Goal: Task Accomplishment & Management: Manage account settings

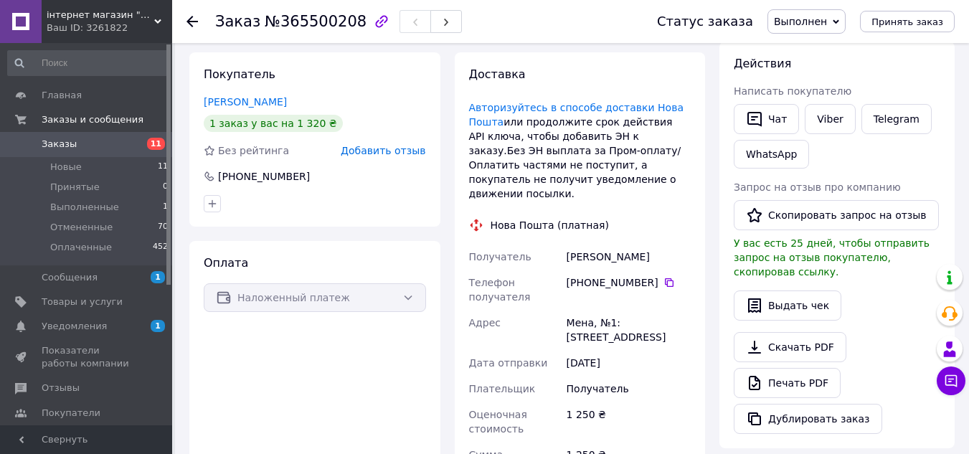
scroll to position [215, 0]
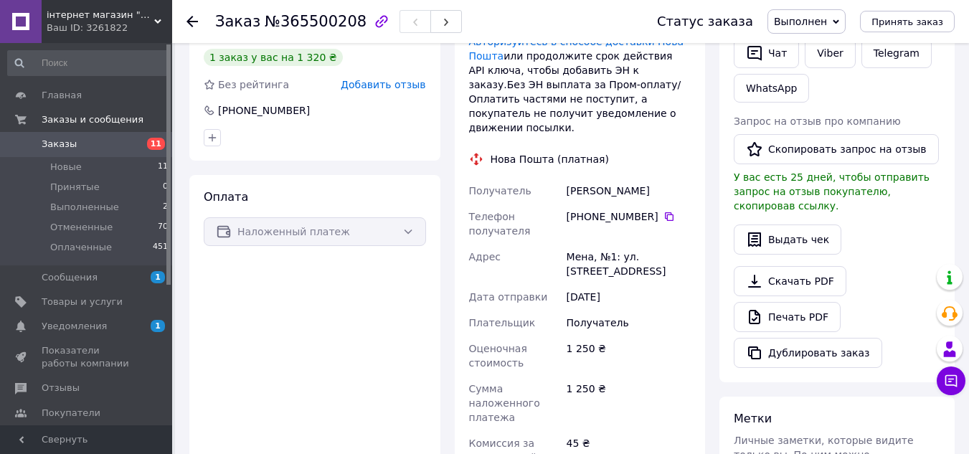
scroll to position [287, 0]
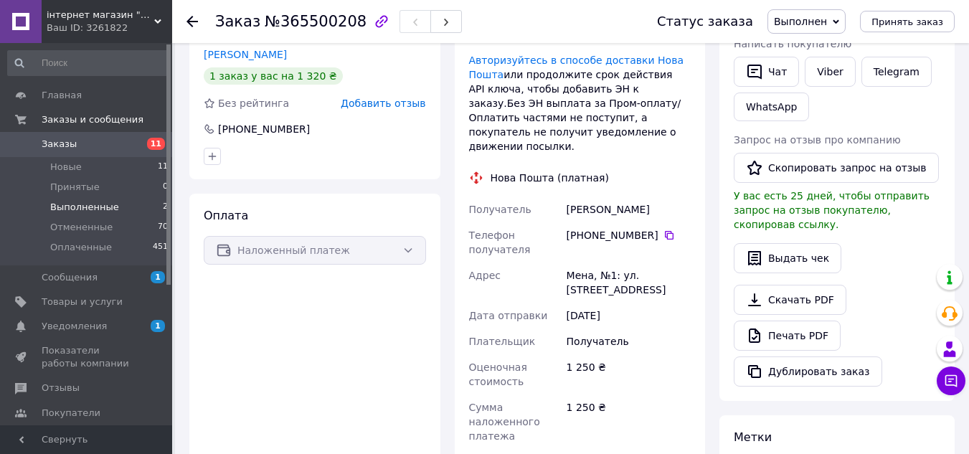
click at [110, 202] on li "Выполненные 2" at bounding box center [88, 207] width 176 height 20
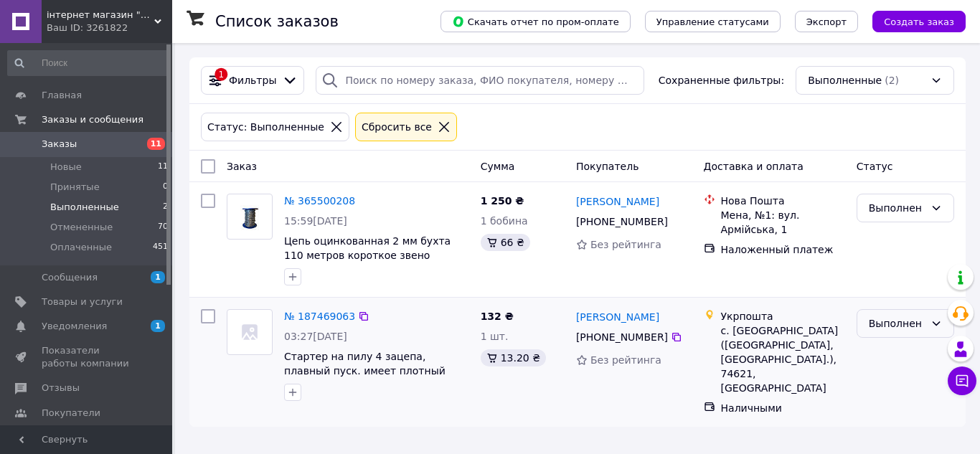
click at [934, 322] on icon at bounding box center [935, 323] width 11 height 11
click at [897, 380] on li "Отменен" at bounding box center [905, 381] width 96 height 26
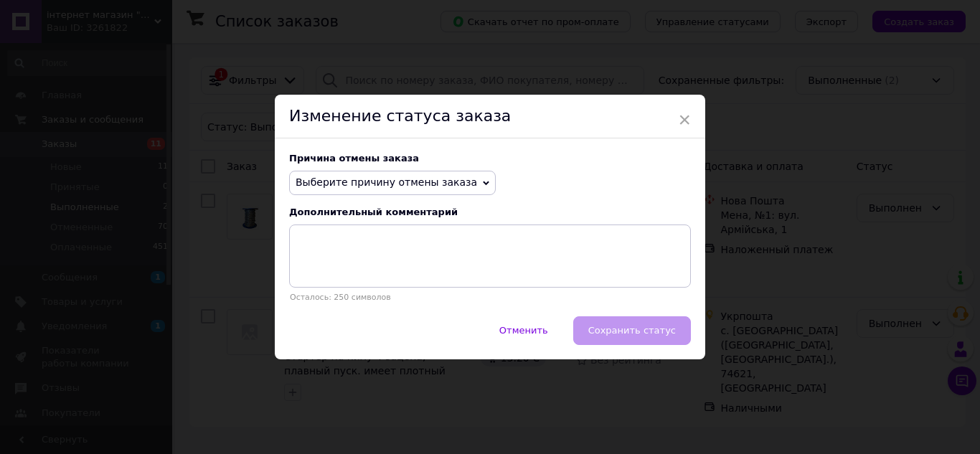
click at [623, 331] on div "Отменить   Сохранить статус" at bounding box center [490, 337] width 430 height 43
click at [714, 384] on div "× Изменение статуса заказа Причина отмены заказа Выберите причину отмены заказа…" at bounding box center [490, 227] width 980 height 454
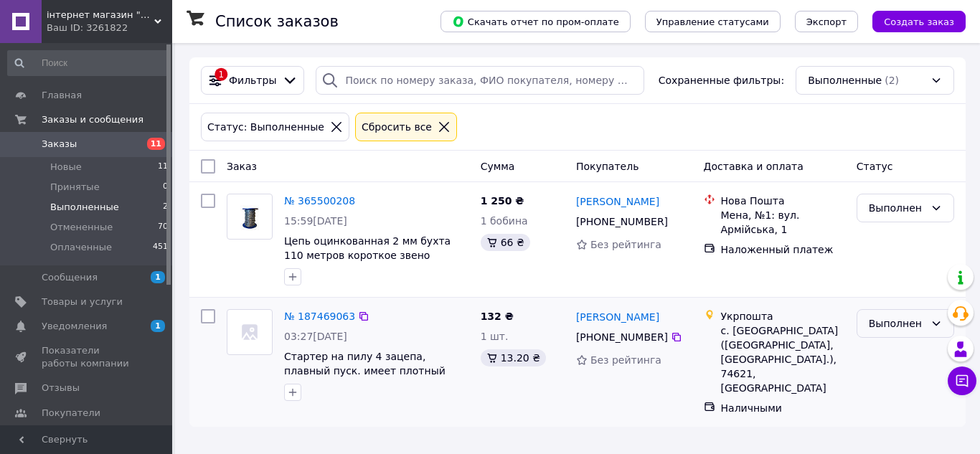
click at [914, 318] on div "Выполнен" at bounding box center [897, 324] width 56 height 16
click at [883, 376] on li "Отменен" at bounding box center [905, 381] width 96 height 26
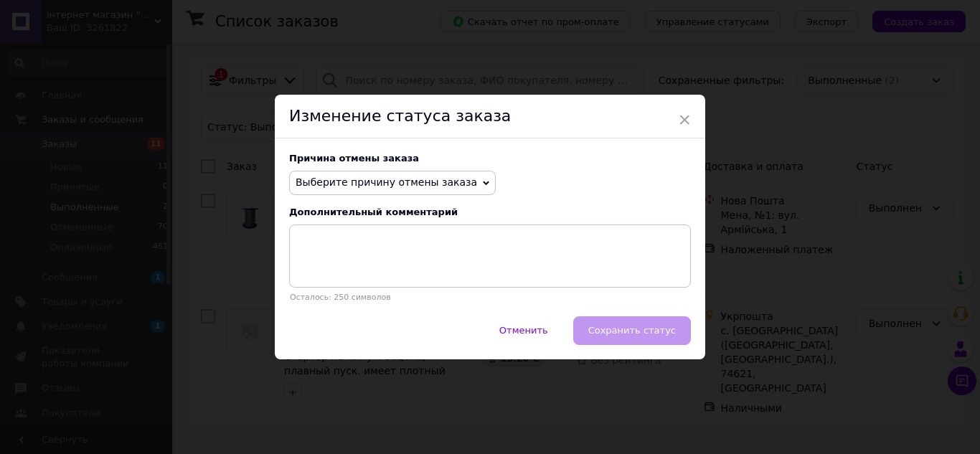
click at [668, 329] on div "Отменить   Сохранить статус" at bounding box center [490, 337] width 430 height 43
click at [648, 330] on div "Отменить   Сохранить статус" at bounding box center [490, 337] width 430 height 43
click at [663, 391] on div "× Изменение статуса заказа Причина отмены заказа Выберите причину отмены заказа…" at bounding box center [490, 227] width 980 height 454
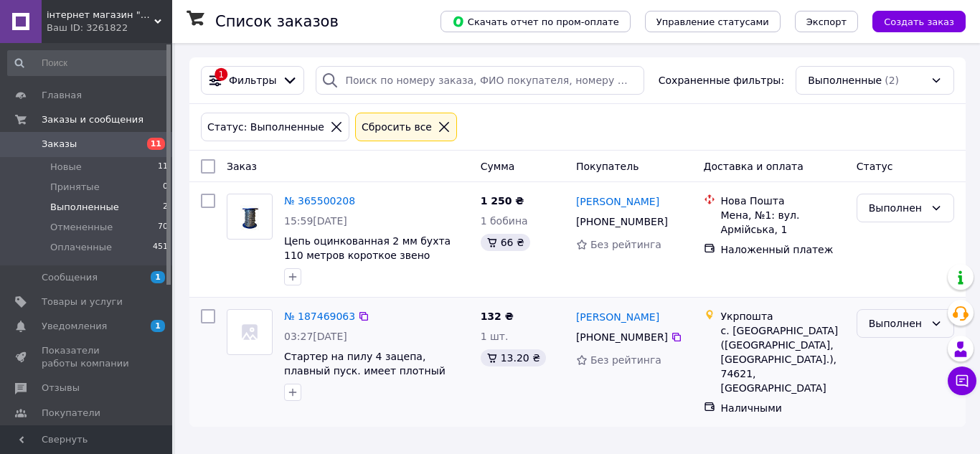
click at [875, 321] on div "Выполнен" at bounding box center [897, 324] width 56 height 16
click at [287, 72] on icon at bounding box center [290, 80] width 16 height 16
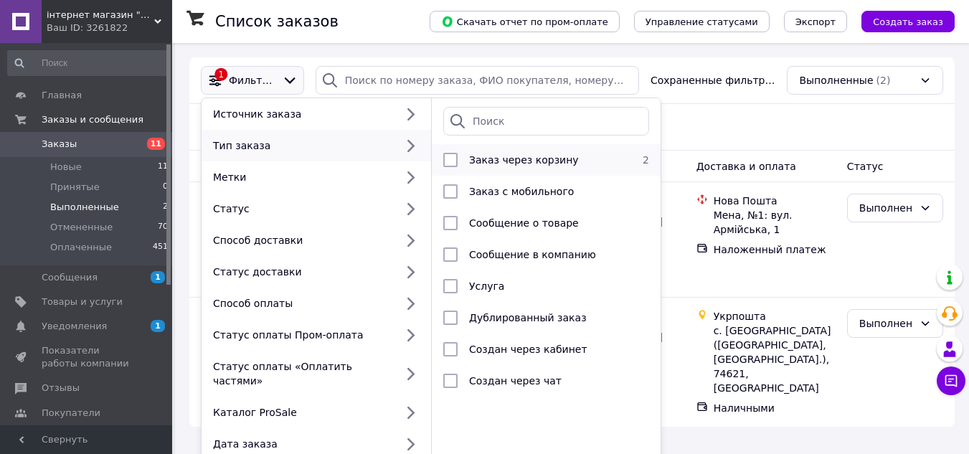
click at [519, 156] on span "Заказ через корзину" at bounding box center [524, 159] width 110 height 11
checkbox input "false"
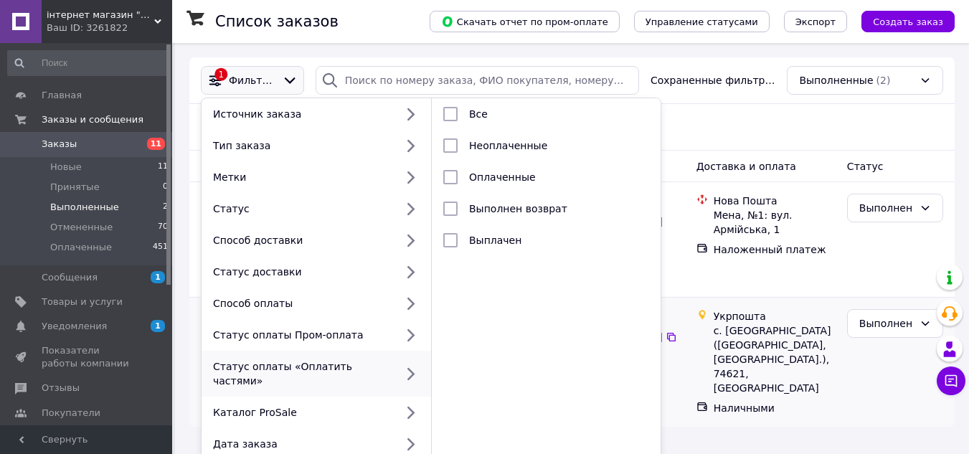
click at [839, 404] on div "Укрпошта с. Ольгино (Каховський р-н, Херсонская обл.), 74621, ПВПЗ Наличными" at bounding box center [766, 362] width 151 height 118
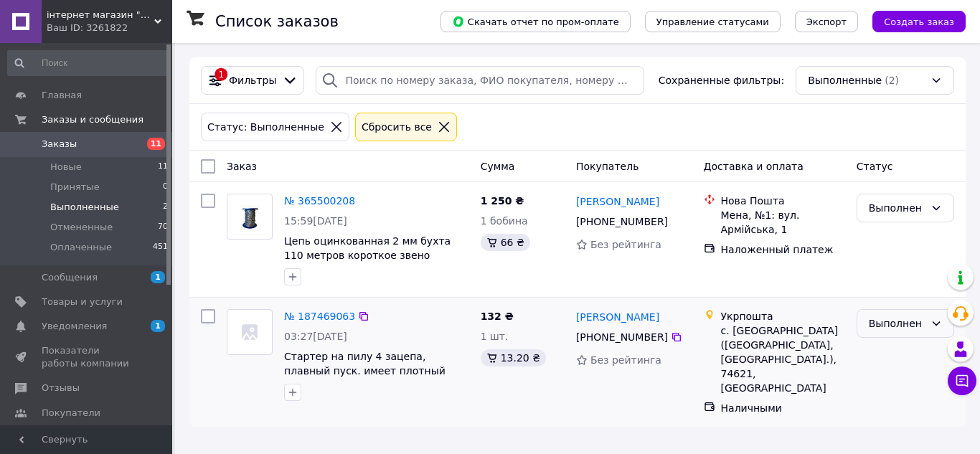
click at [932, 322] on icon at bounding box center [935, 323] width 11 height 11
click at [902, 377] on li "Отменен" at bounding box center [905, 381] width 96 height 26
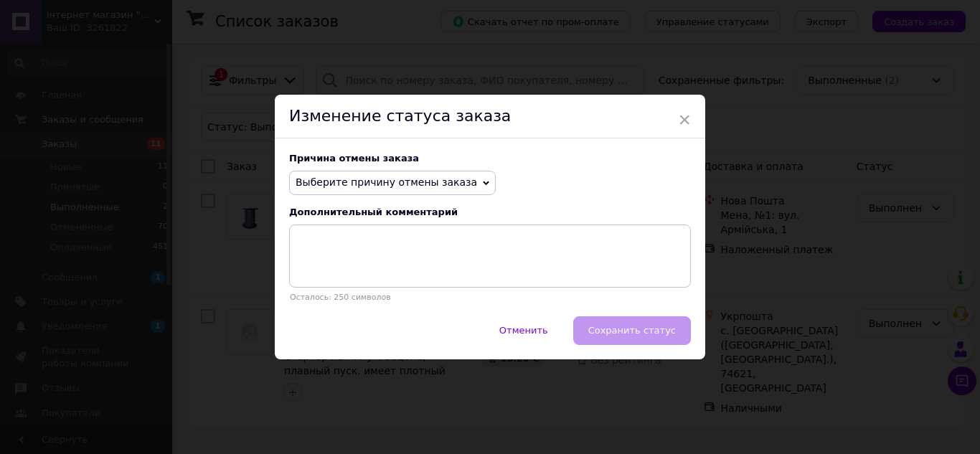
click at [457, 176] on span "Выберите причину отмены заказа" at bounding box center [392, 183] width 207 height 24
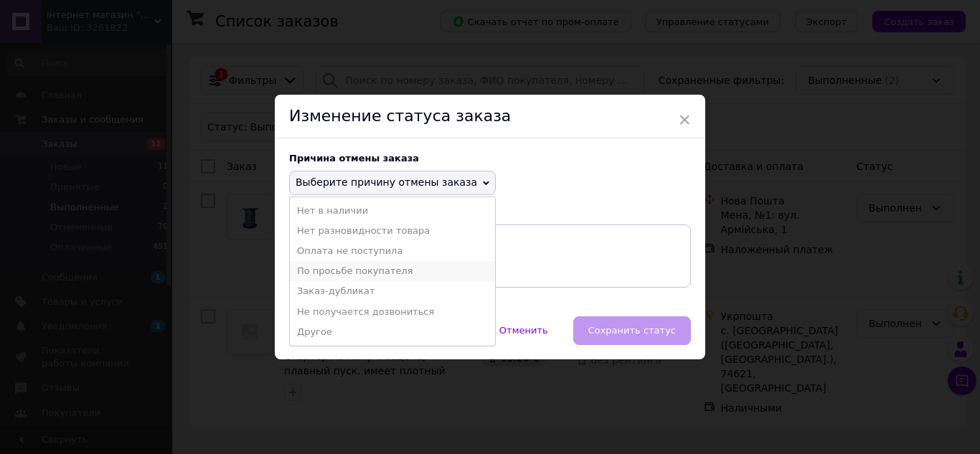
click at [381, 264] on li "По просьбе покупателя" at bounding box center [392, 271] width 205 height 20
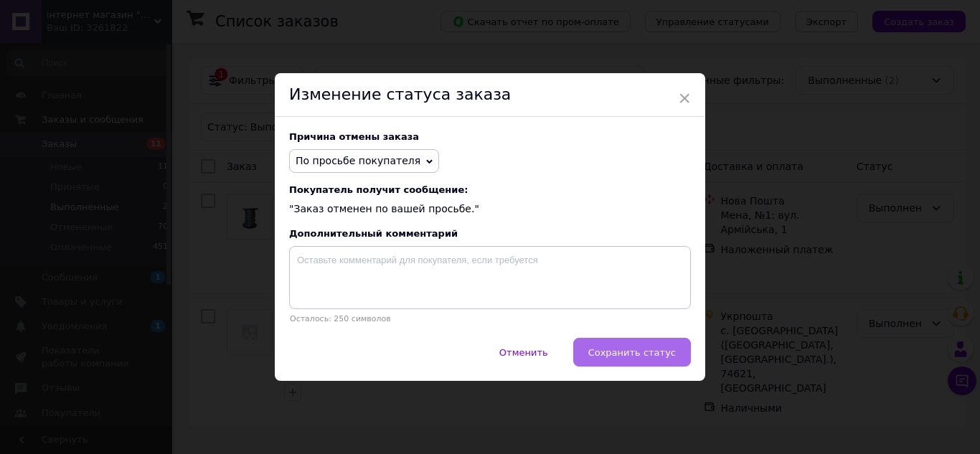
click at [644, 341] on button "Сохранить статус" at bounding box center [632, 352] width 118 height 29
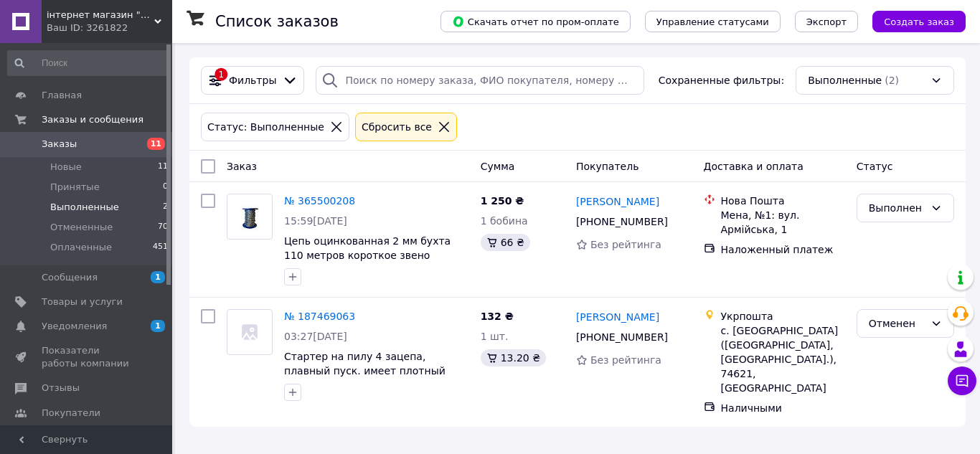
click at [120, 200] on li "Выполненные 2" at bounding box center [88, 207] width 176 height 20
click at [100, 206] on span "Выполненные" at bounding box center [84, 207] width 69 height 13
click at [288, 73] on icon at bounding box center [290, 80] width 16 height 16
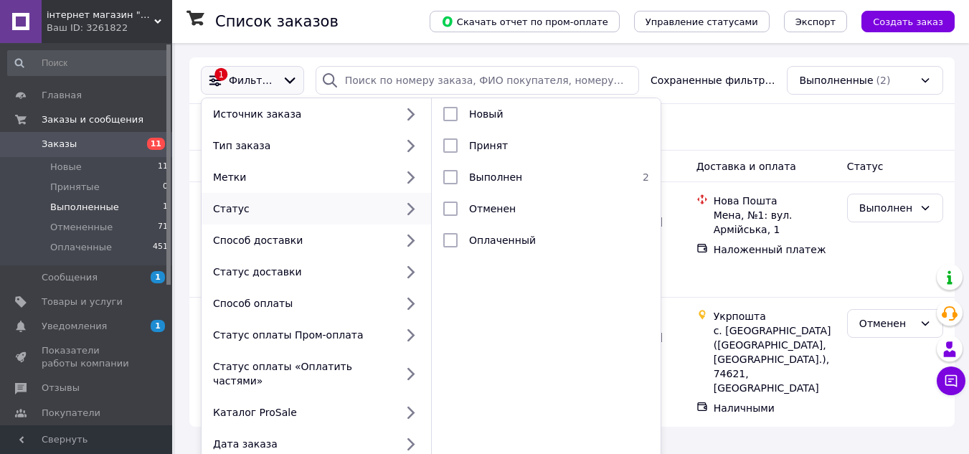
click at [613, 390] on ul "Новый   Принят   Выполнен 2 Отменен   Оплаченный" at bounding box center [546, 284] width 229 height 372
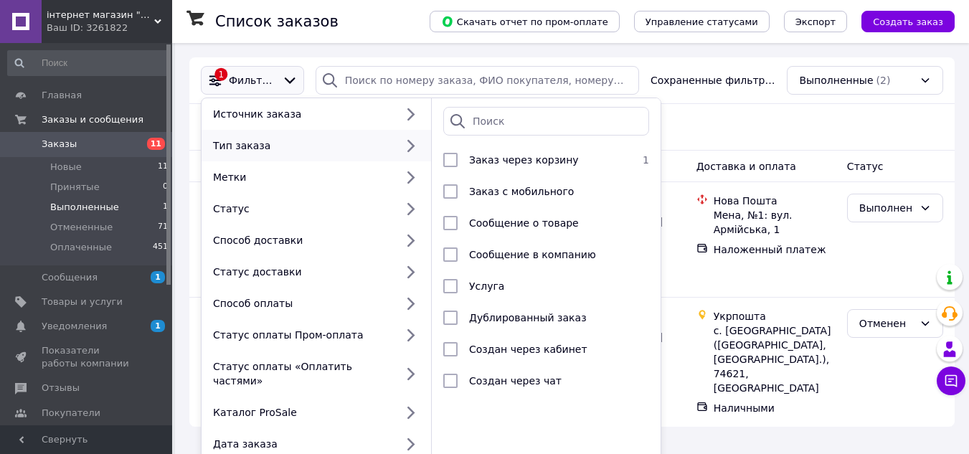
click at [97, 204] on span "Выполненные" at bounding box center [84, 207] width 69 height 13
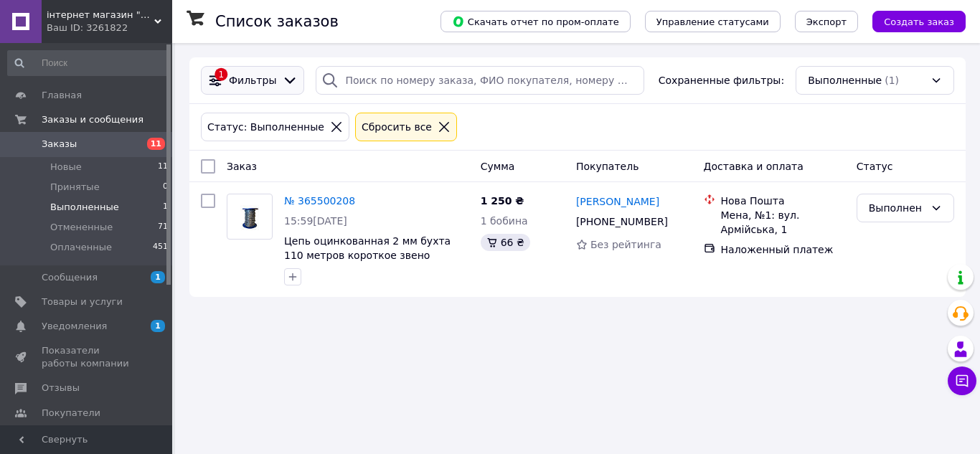
click at [285, 82] on icon at bounding box center [290, 80] width 11 height 6
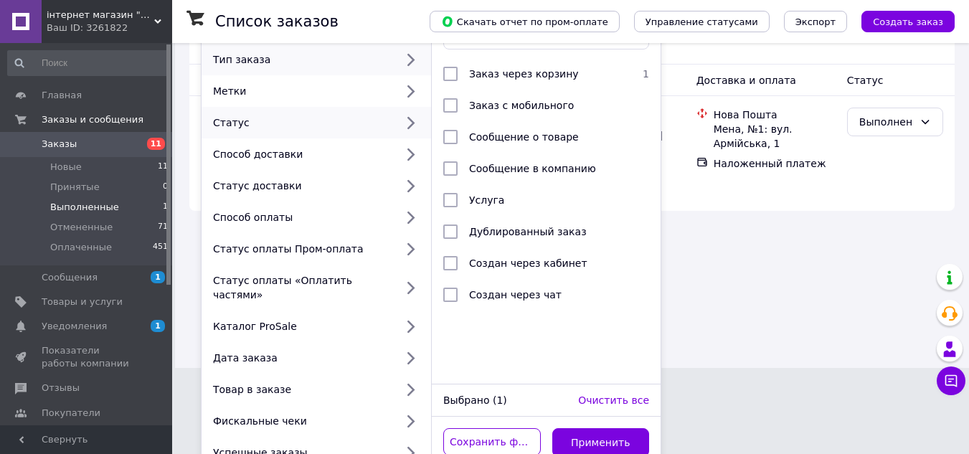
scroll to position [87, 0]
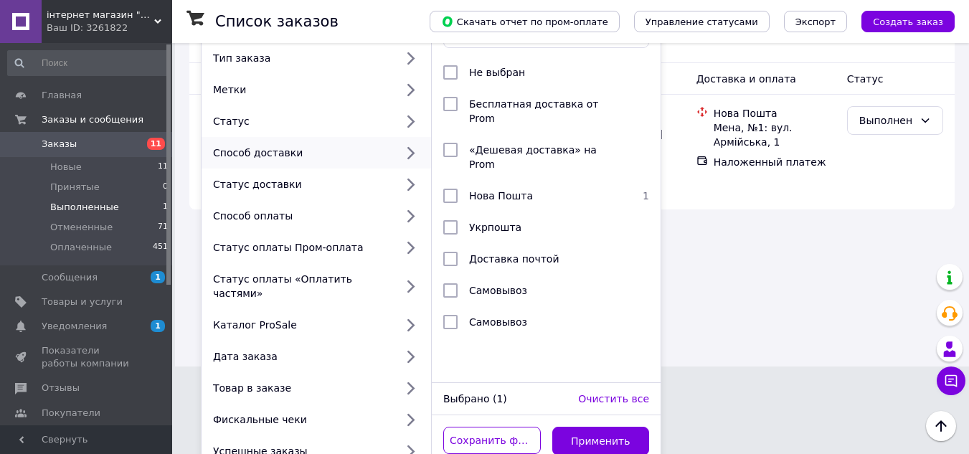
click at [766, 318] on div "Список заказов Скачать отчет по пром-оплате Управление статусами Экспорт Создат…" at bounding box center [572, 140] width 794 height 454
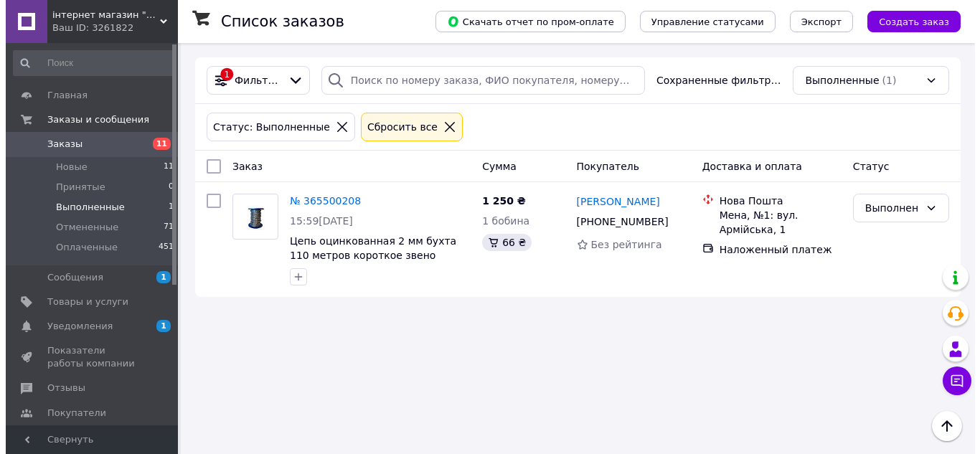
scroll to position [0, 0]
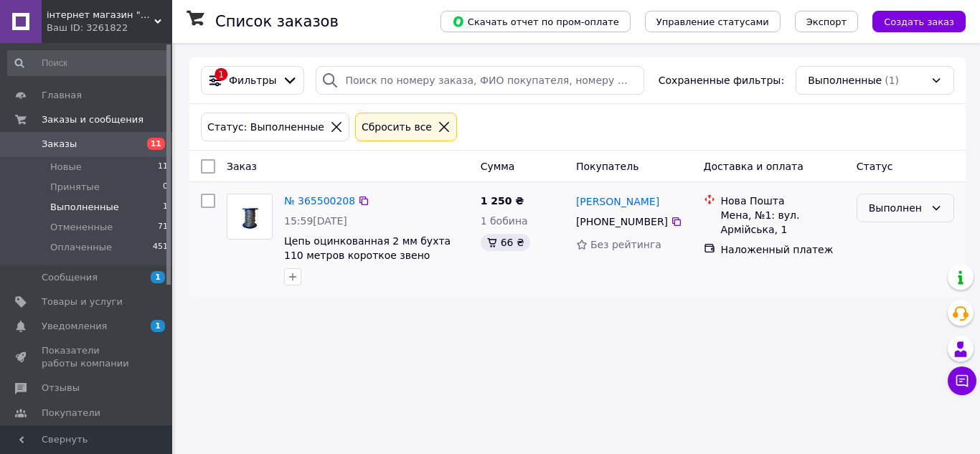
click at [934, 208] on icon at bounding box center [936, 208] width 8 height 4
click at [925, 289] on li "Оплаченный" at bounding box center [905, 291] width 96 height 26
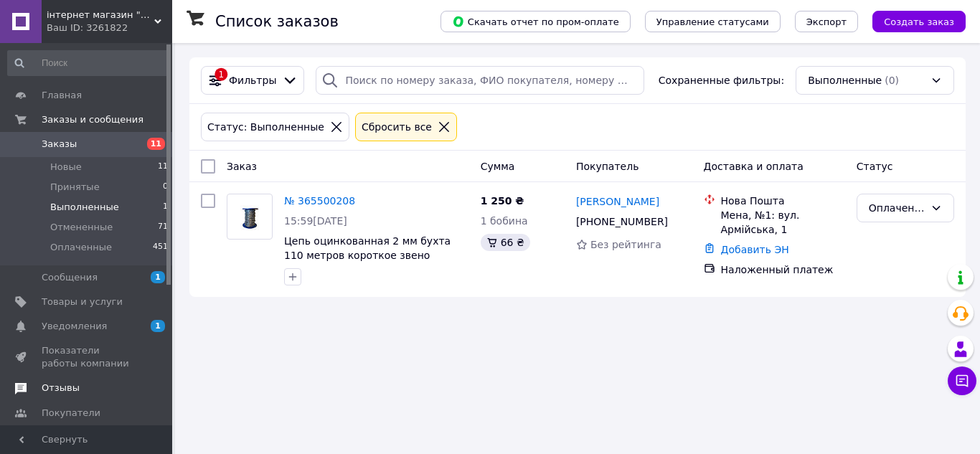
click at [157, 273] on span "1" at bounding box center [158, 277] width 14 height 12
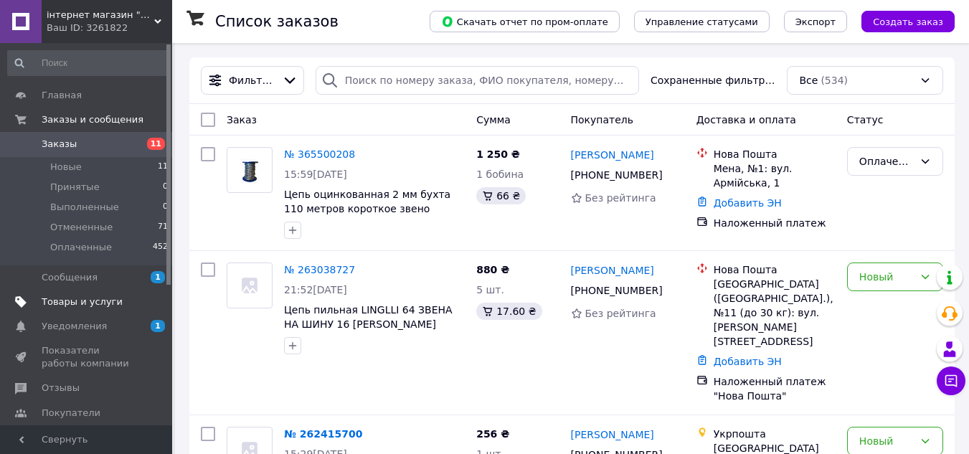
click at [108, 295] on span "Товары и услуги" at bounding box center [82, 301] width 81 height 13
